Goal: Task Accomplishment & Management: Use online tool/utility

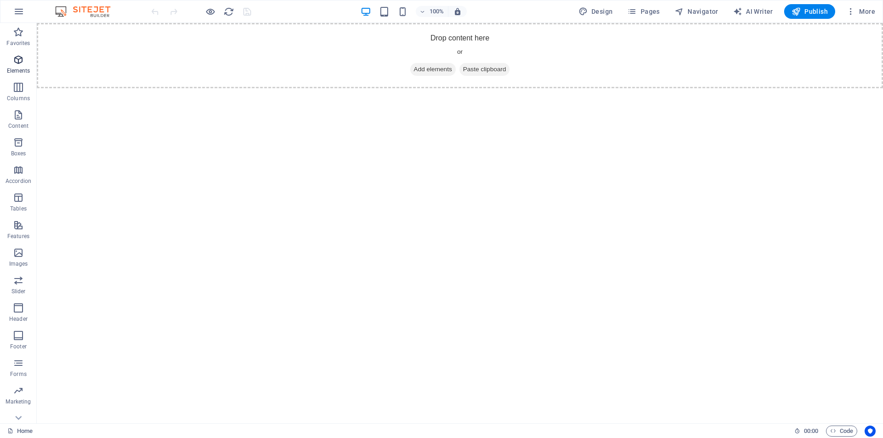
click at [26, 64] on span "Elements" at bounding box center [18, 65] width 37 height 22
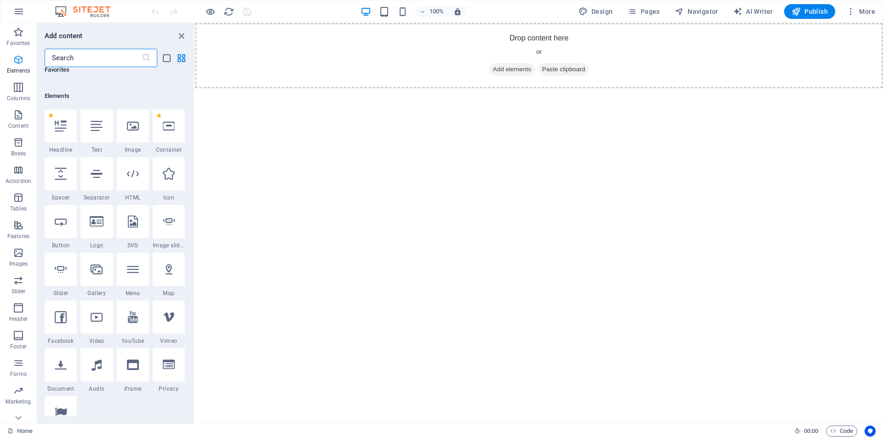
scroll to position [98, 0]
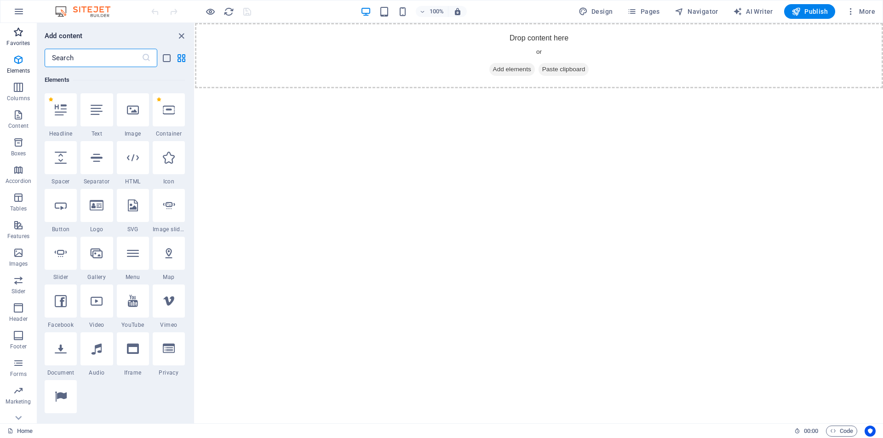
click at [19, 30] on icon "button" at bounding box center [18, 32] width 11 height 11
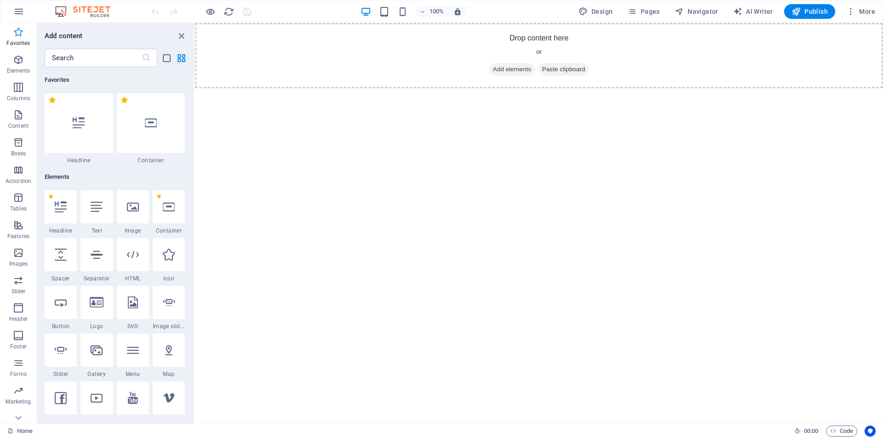
scroll to position [0, 0]
click at [19, 9] on icon "button" at bounding box center [18, 11] width 11 height 11
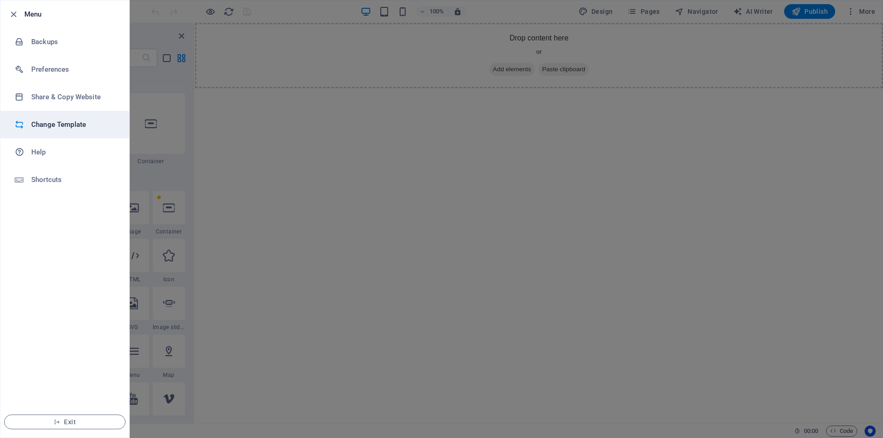
click at [91, 129] on h6 "Change Template" at bounding box center [73, 124] width 85 height 11
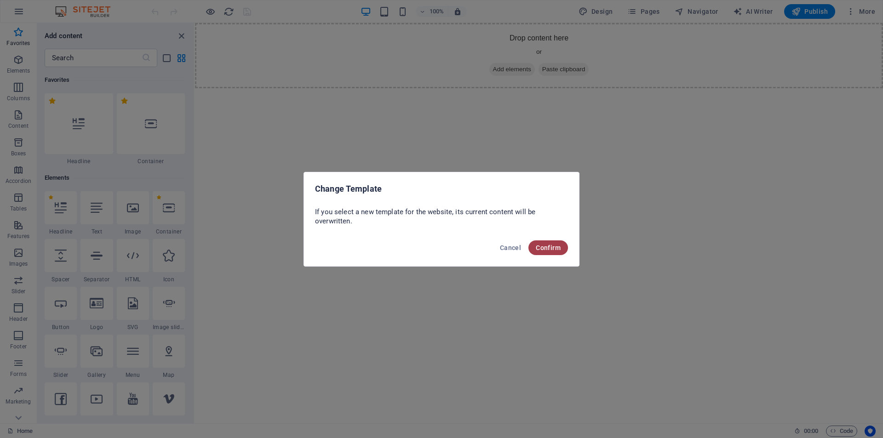
click at [555, 247] on span "Confirm" at bounding box center [548, 247] width 25 height 7
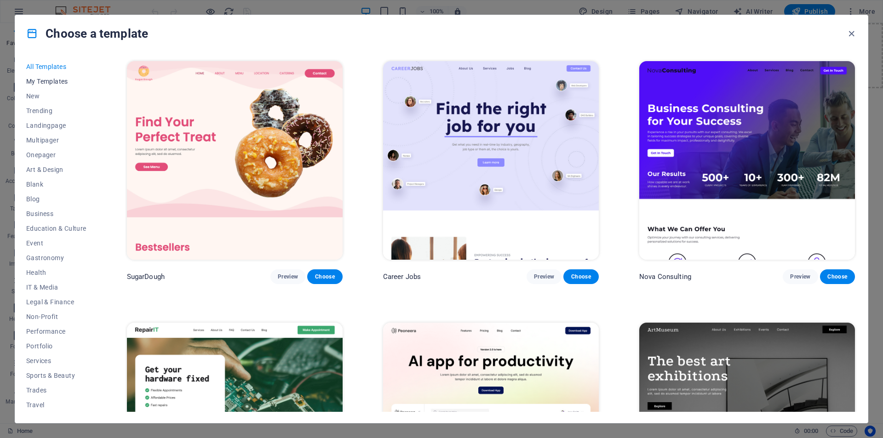
click at [50, 79] on span "My Templates" at bounding box center [56, 81] width 60 height 7
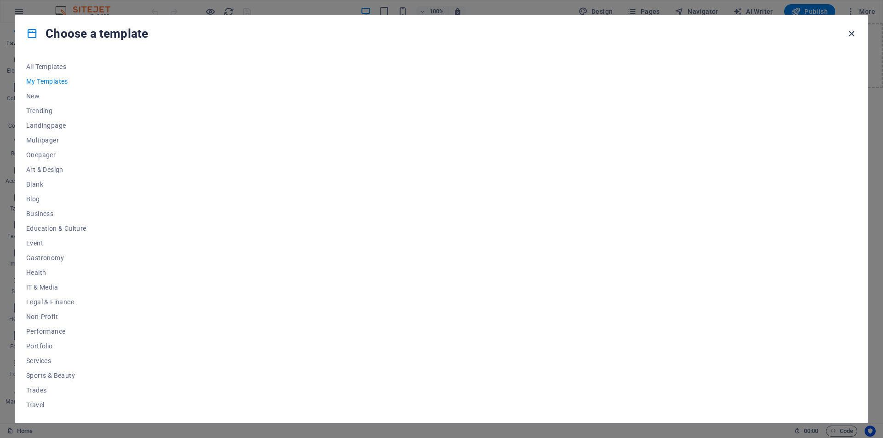
click at [852, 34] on icon "button" at bounding box center [851, 34] width 11 height 11
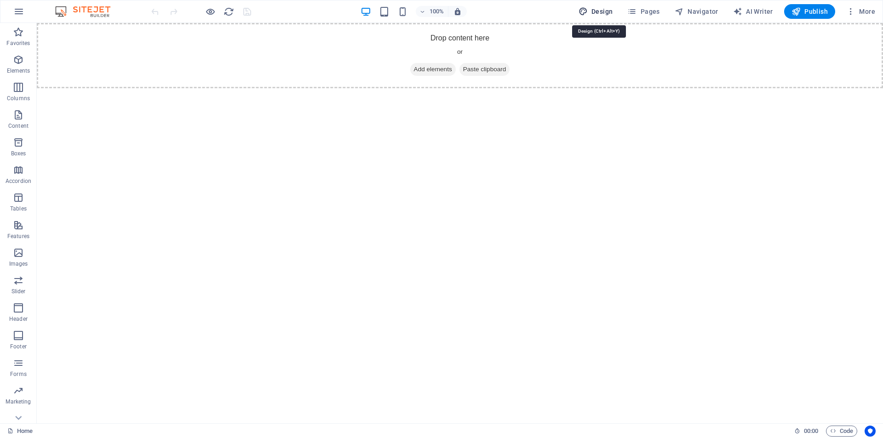
click at [595, 8] on span "Design" at bounding box center [596, 11] width 34 height 9
select select "px"
select select "400"
select select "px"
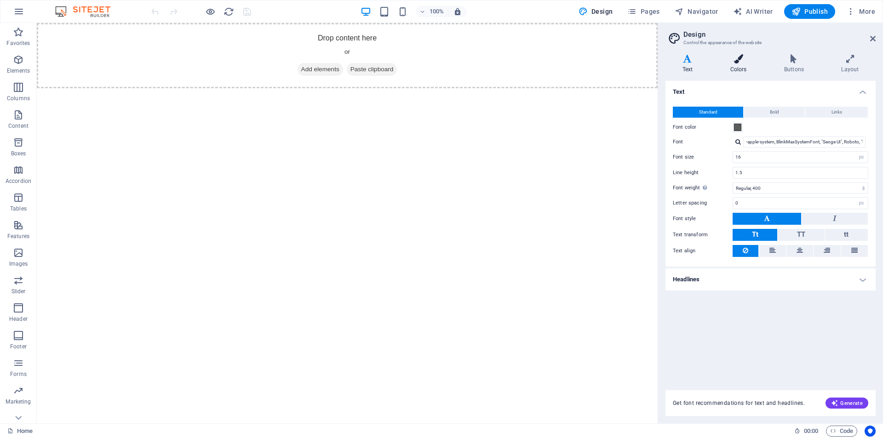
click at [740, 68] on h4 "Colors" at bounding box center [740, 63] width 54 height 19
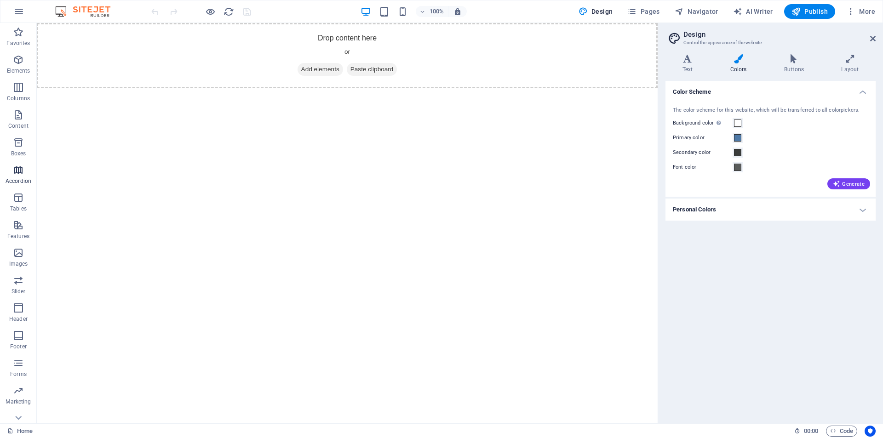
click at [24, 176] on span "Accordion" at bounding box center [18, 176] width 37 height 22
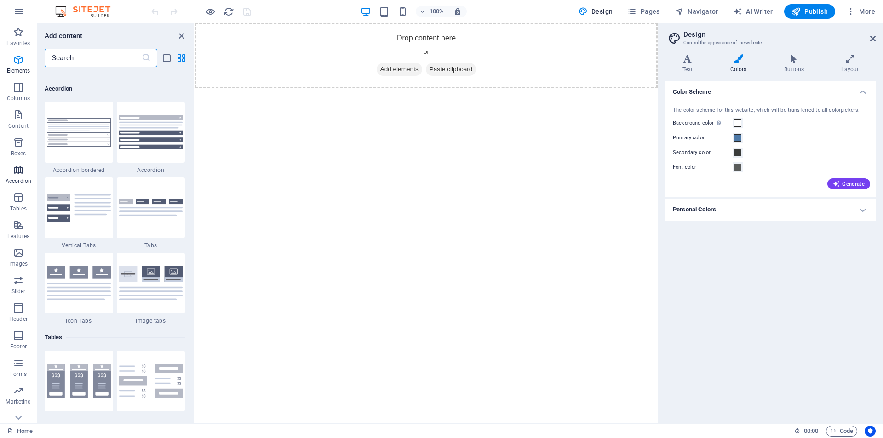
scroll to position [2937, 0]
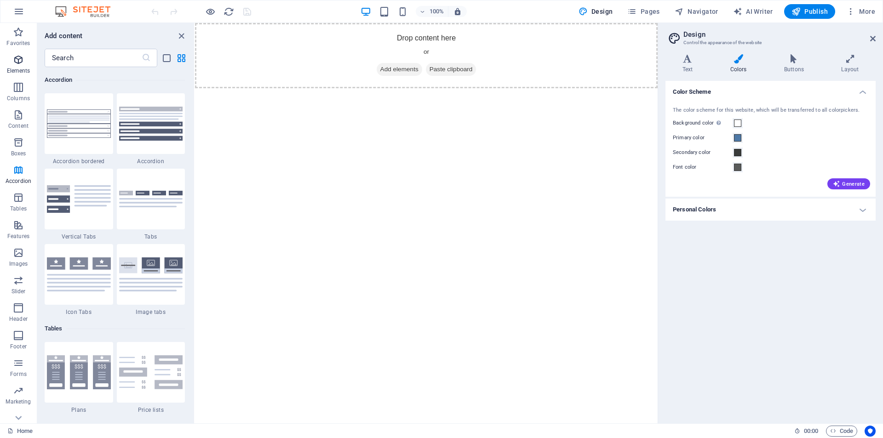
click at [16, 66] on span "Elements" at bounding box center [18, 65] width 37 height 22
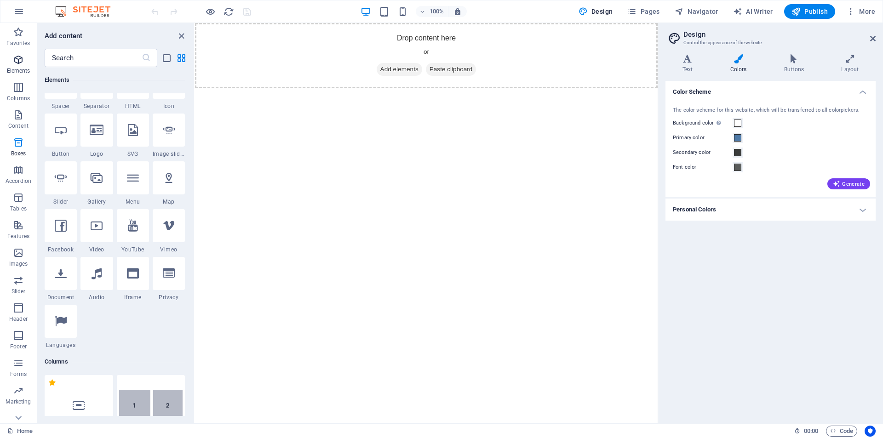
scroll to position [98, 0]
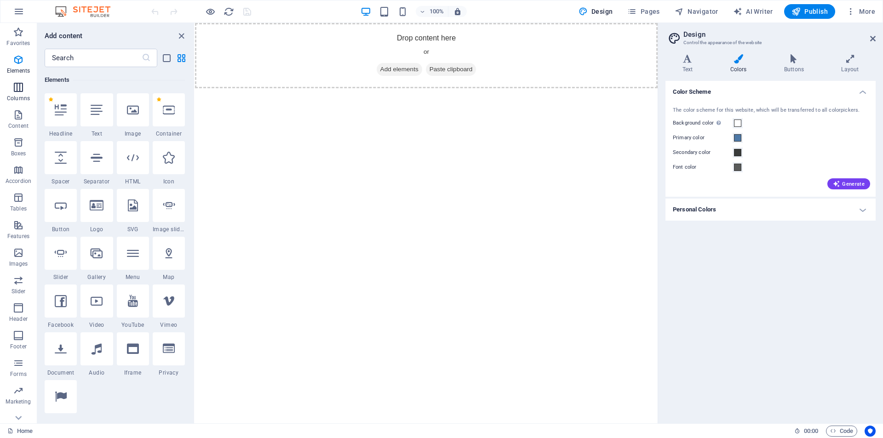
click at [22, 97] on p "Columns" at bounding box center [18, 98] width 23 height 7
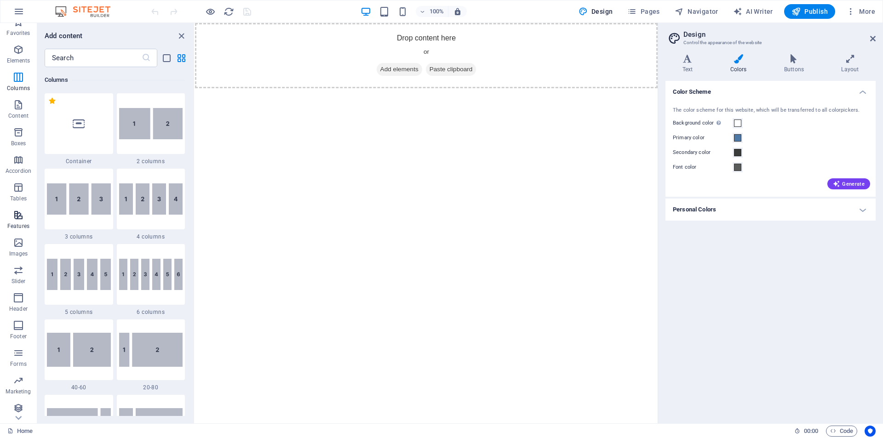
scroll to position [13, 0]
click at [17, 413] on p "Collections" at bounding box center [18, 416] width 28 height 7
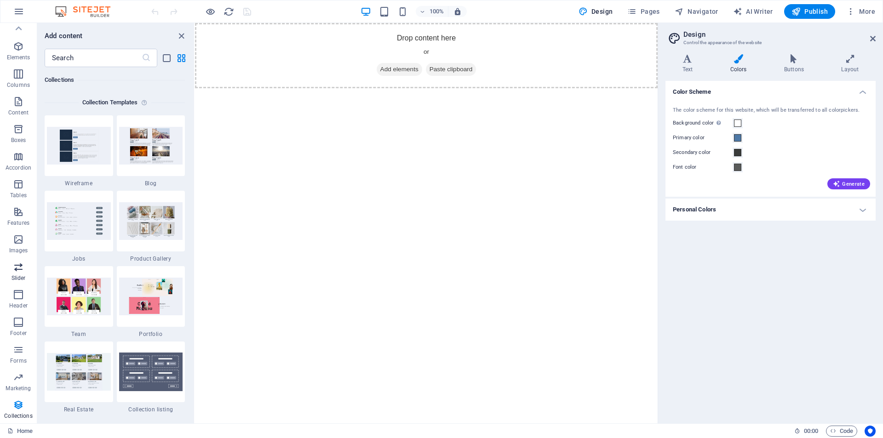
scroll to position [0, 0]
